Goal: Information Seeking & Learning: Find specific fact

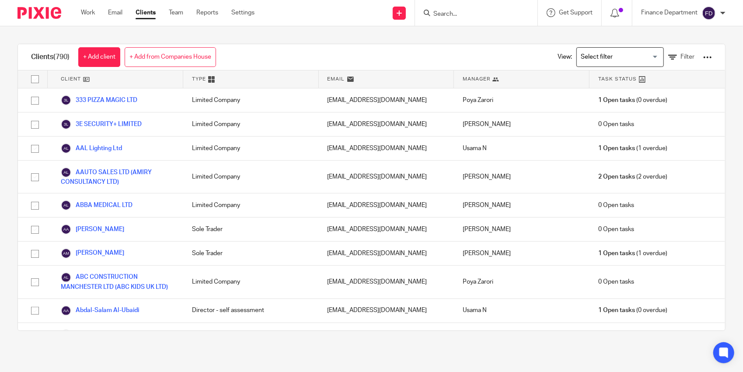
click at [452, 19] on div at bounding box center [476, 13] width 122 height 26
click at [456, 15] on input "Search" at bounding box center [471, 14] width 79 height 8
click at [475, 15] on input "Search" at bounding box center [471, 14] width 79 height 8
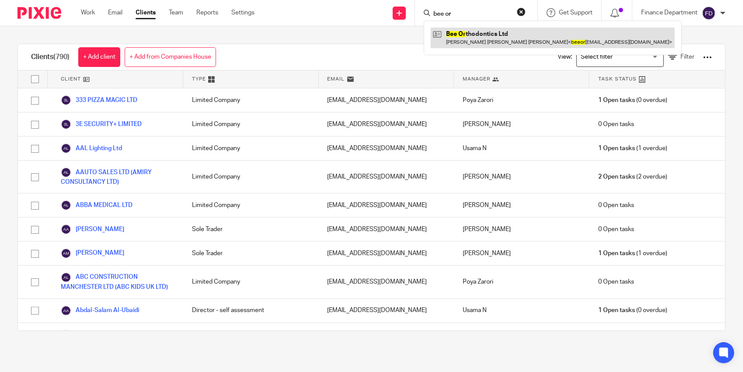
type input "bee or"
click at [470, 37] on link at bounding box center [553, 38] width 244 height 20
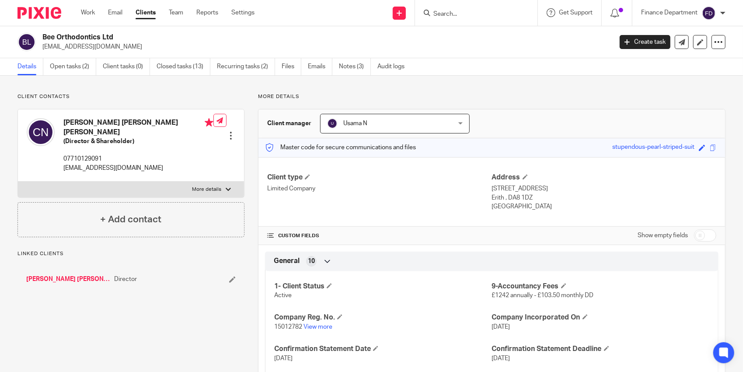
click at [84, 38] on h2 "Bee Orthodontics Ltd" at bounding box center [267, 37] width 451 height 9
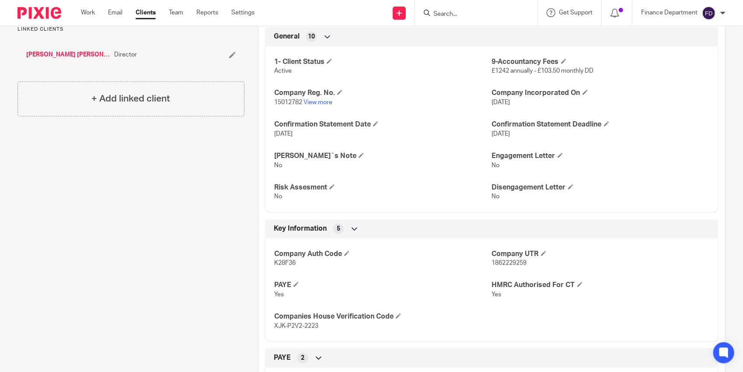
scroll to position [262, 0]
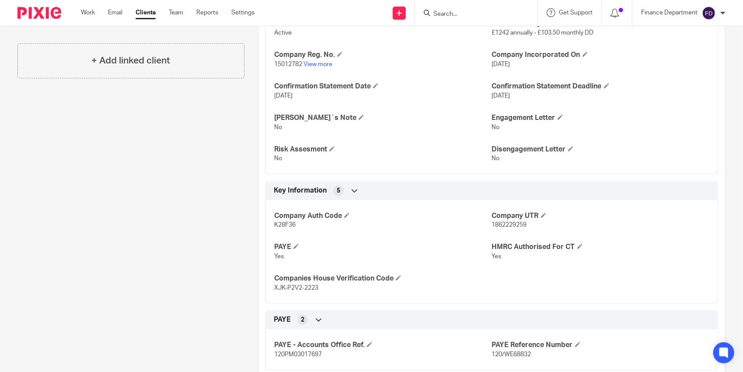
click at [505, 224] on span "1862229259" at bounding box center [509, 225] width 35 height 6
copy span "1862229259"
click at [278, 224] on span "K28F36" at bounding box center [284, 225] width 21 height 6
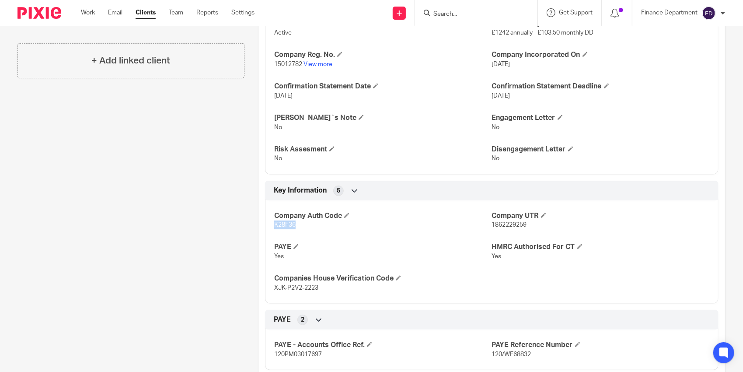
copy span "K28F36"
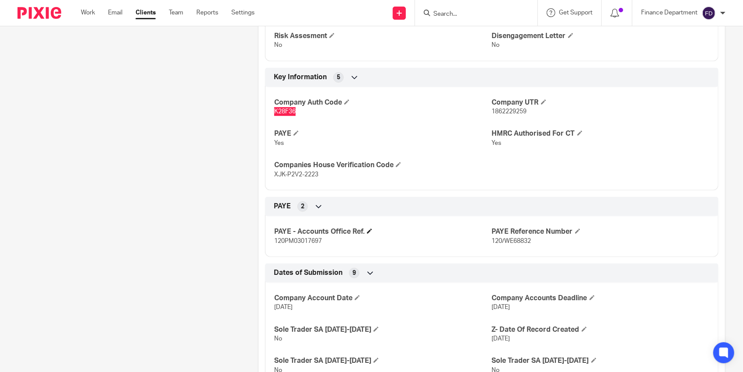
scroll to position [393, 0]
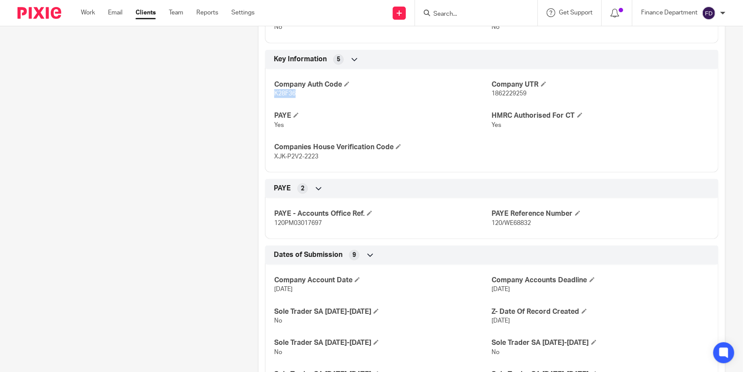
click at [300, 222] on span "120PM03017697" at bounding box center [298, 223] width 48 height 6
copy span "120PM03017697"
click at [511, 220] on span "120/WE68832" at bounding box center [511, 223] width 39 height 6
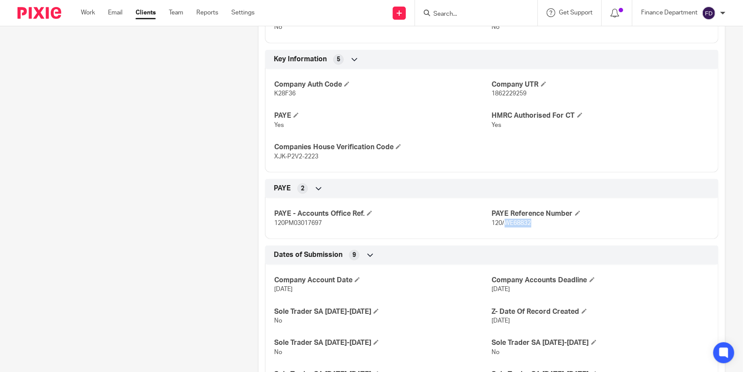
click at [511, 220] on span "120/WE68832" at bounding box center [511, 223] width 39 height 6
copy div "120/WE68832 Bookkeeping Notes 3"
drag, startPoint x: 496, startPoint y: 223, endPoint x: 506, endPoint y: 223, distance: 10.5
click at [496, 223] on span "120/WE68832" at bounding box center [511, 223] width 39 height 6
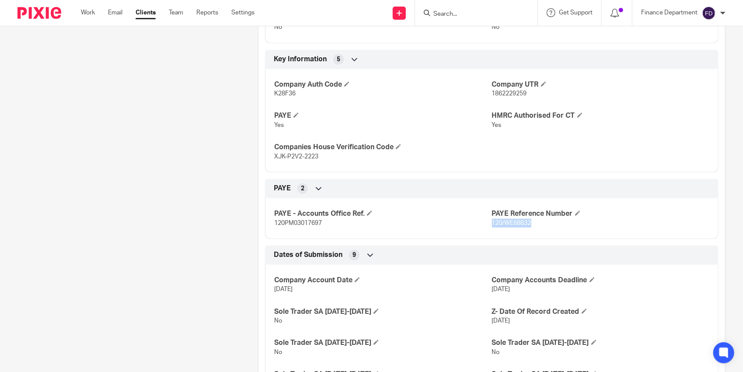
drag, startPoint x: 535, startPoint y: 222, endPoint x: 487, endPoint y: 224, distance: 48.1
click at [492, 224] on p "120/WE68832" at bounding box center [600, 223] width 217 height 9
copy span "120/WE68832"
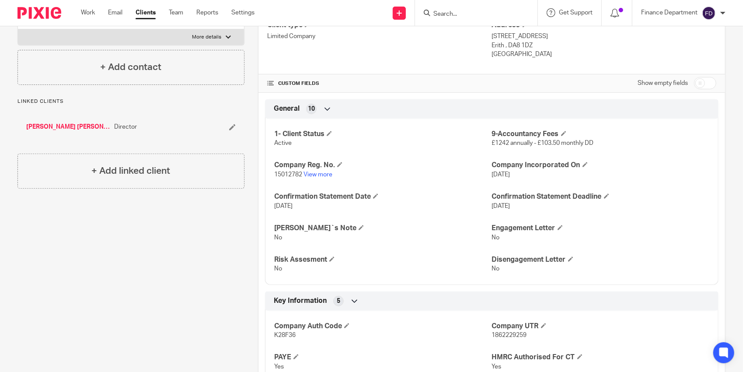
scroll to position [44, 0]
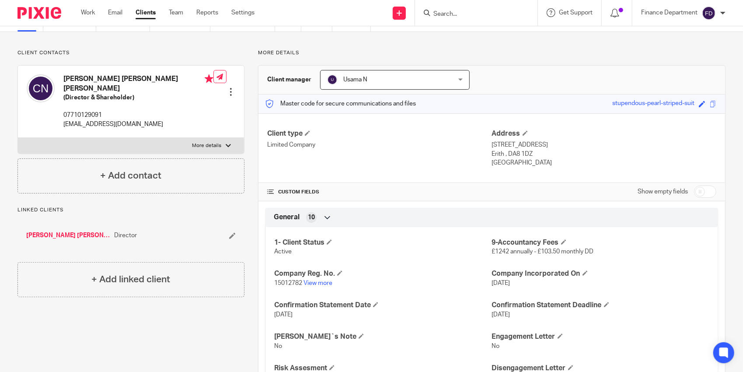
click at [199, 142] on p "More details" at bounding box center [206, 145] width 29 height 7
click at [18, 137] on input "More details" at bounding box center [17, 137] width 0 height 0
checkbox input "true"
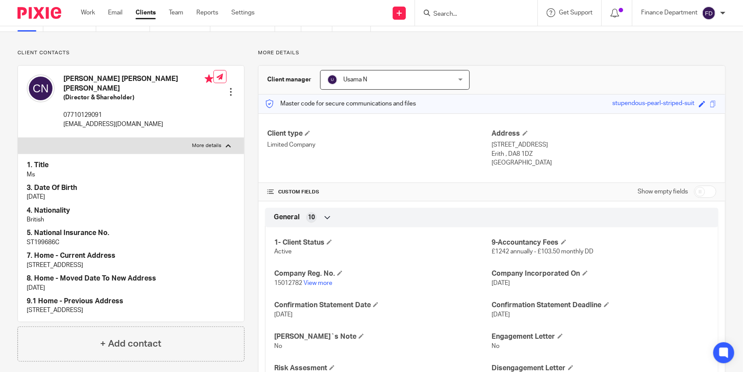
click at [123, 77] on h4 "[PERSON_NAME] [PERSON_NAME] [PERSON_NAME]" at bounding box center [138, 83] width 150 height 19
copy h4 "[PERSON_NAME] [PERSON_NAME] [PERSON_NAME]"
click at [470, 17] on input "Search" at bounding box center [471, 14] width 79 height 8
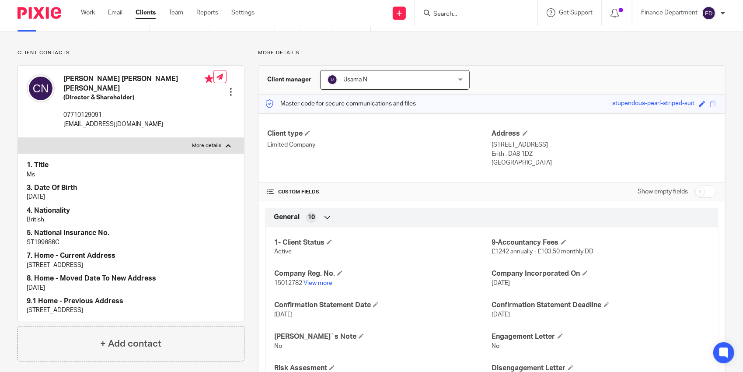
paste input "[PERSON_NAME] [PERSON_NAME] [PERSON_NAME]"
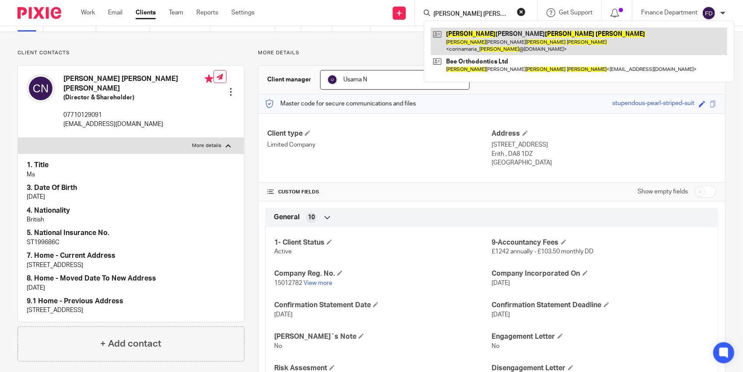
type input "[PERSON_NAME] [PERSON_NAME] [PERSON_NAME]"
click at [472, 41] on link at bounding box center [579, 41] width 296 height 27
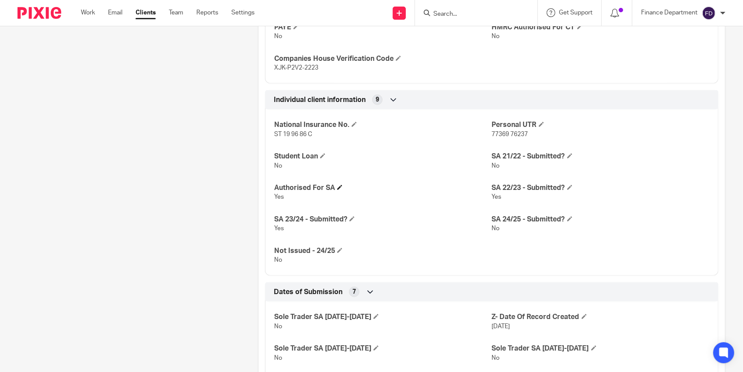
scroll to position [335, 0]
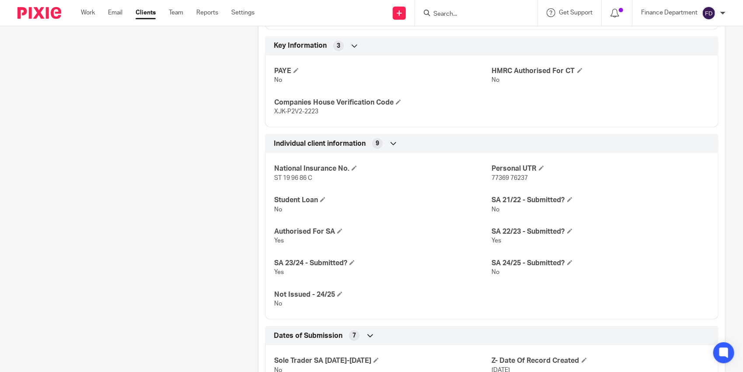
click at [507, 177] on span "77369 76237" at bounding box center [510, 178] width 36 height 6
copy p "77369 76237"
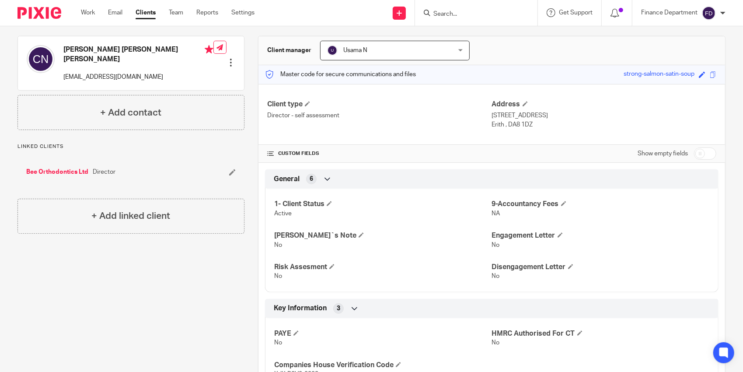
scroll to position [0, 0]
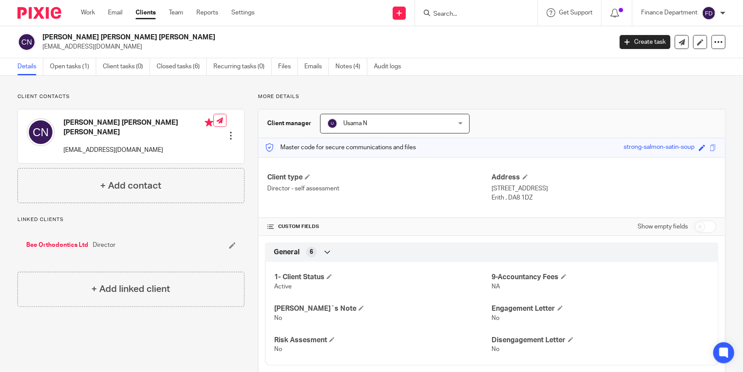
click at [125, 146] on p "[EMAIL_ADDRESS][DOMAIN_NAME]" at bounding box center [138, 150] width 150 height 9
drag, startPoint x: 125, startPoint y: 138, endPoint x: 124, endPoint y: 143, distance: 5.0
copy div "[EMAIL_ADDRESS][DOMAIN_NAME]"
